Goal: Information Seeking & Learning: Learn about a topic

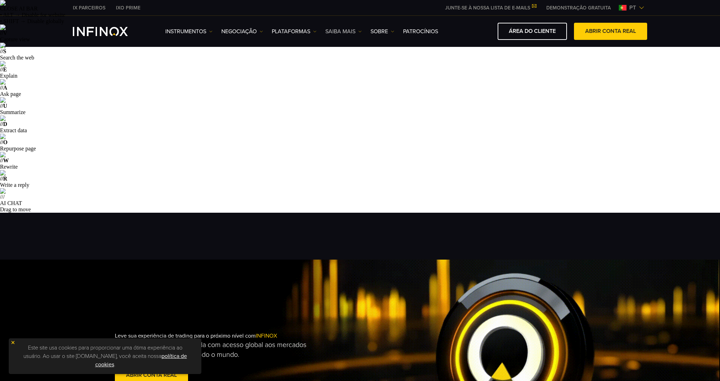
click at [327, 28] on link "Saiba mais" at bounding box center [343, 31] width 36 height 8
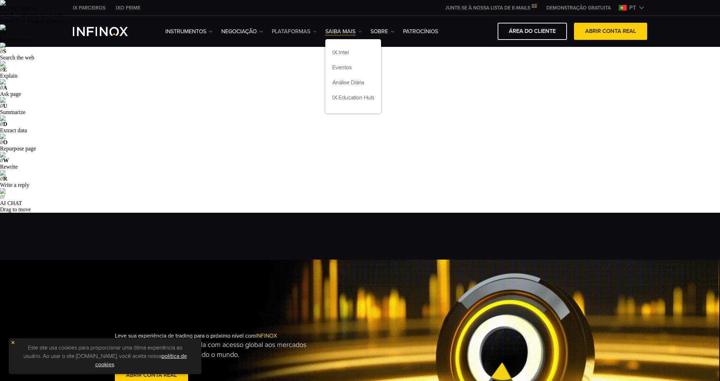
click at [306, 31] on link "PLATAFORMAS" at bounding box center [294, 31] width 45 height 8
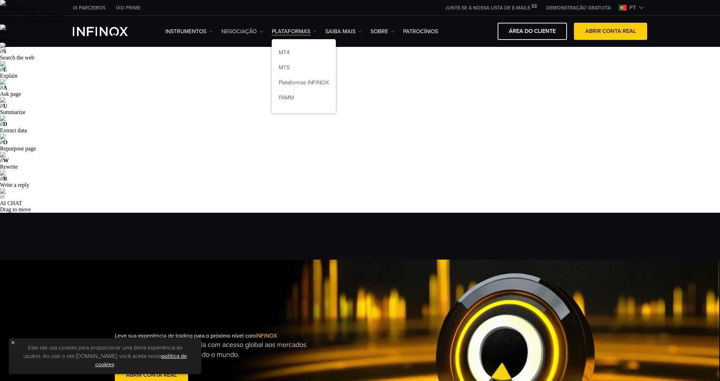
click at [238, 34] on link "NEGOCIAÇÃO" at bounding box center [242, 31] width 42 height 8
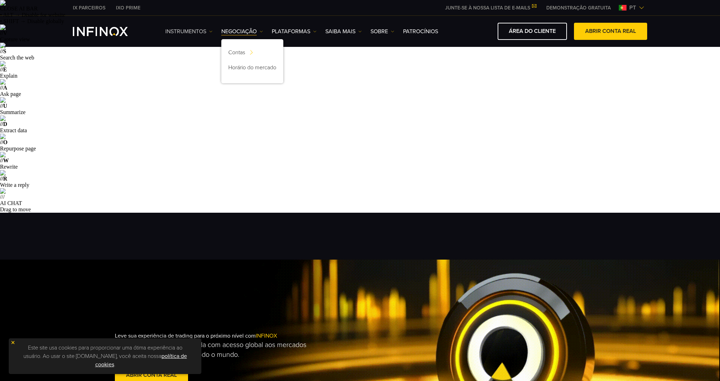
click at [207, 34] on link "Instrumentos" at bounding box center [188, 31] width 47 height 8
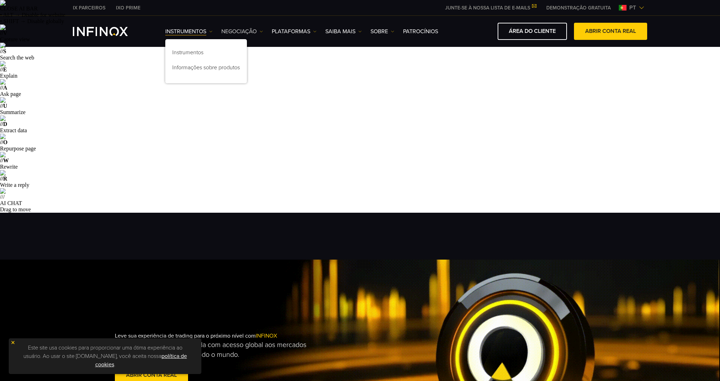
click at [242, 29] on link "NEGOCIAÇÃO" at bounding box center [242, 31] width 42 height 8
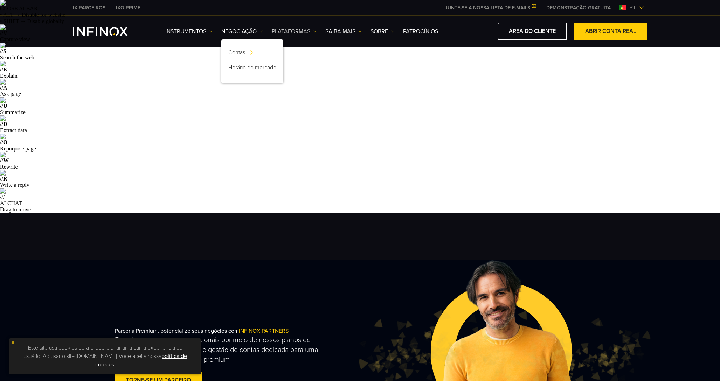
click at [290, 32] on link "PLATAFORMAS" at bounding box center [294, 31] width 45 height 8
click at [330, 84] on link "Plataformas INFINOX" at bounding box center [304, 83] width 64 height 15
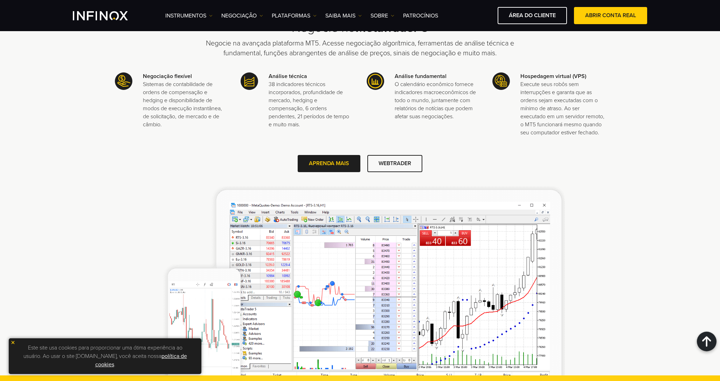
scroll to position [1176, 0]
